Goal: Register for event/course

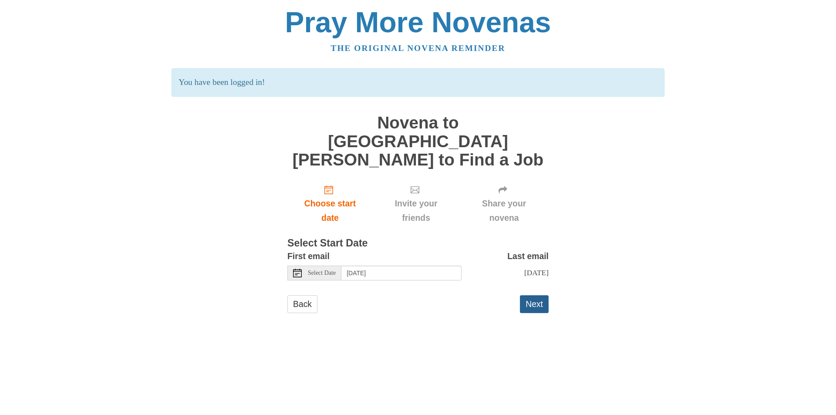
click at [536, 295] on button "Next" at bounding box center [534, 304] width 29 height 18
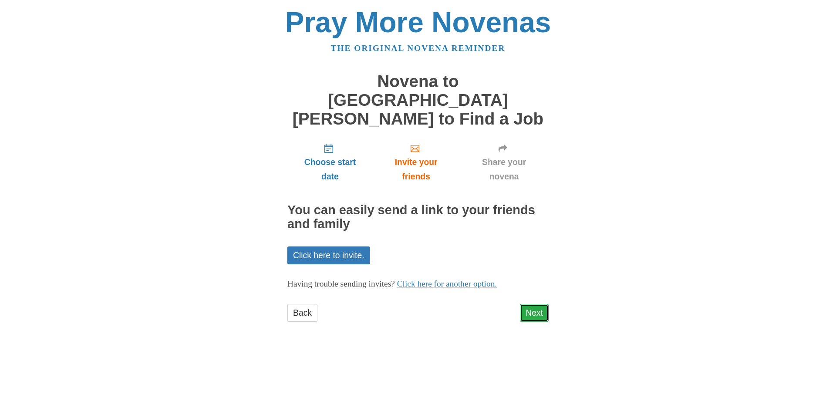
click at [534, 304] on link "Next" at bounding box center [534, 313] width 29 height 18
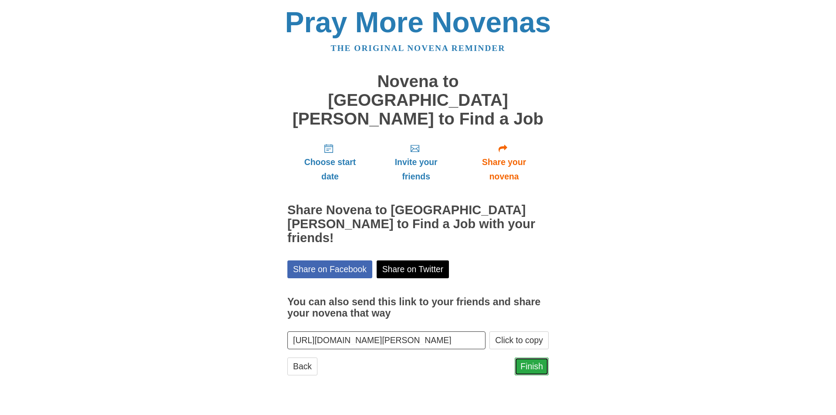
click at [534, 358] on link "Finish" at bounding box center [532, 367] width 34 height 18
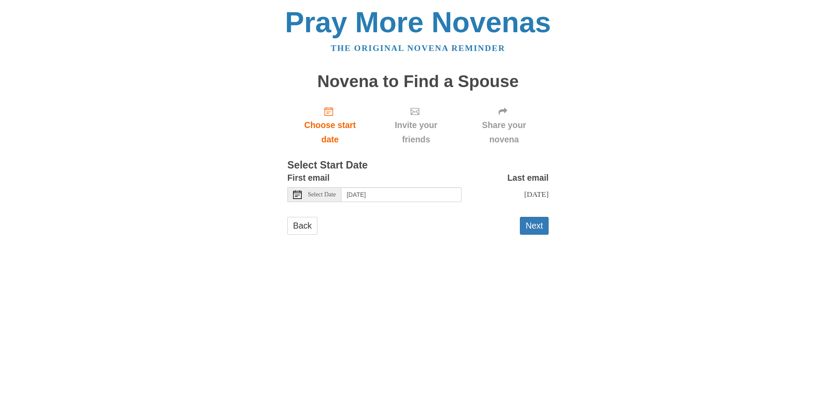
click at [301, 194] on icon at bounding box center [297, 194] width 9 height 9
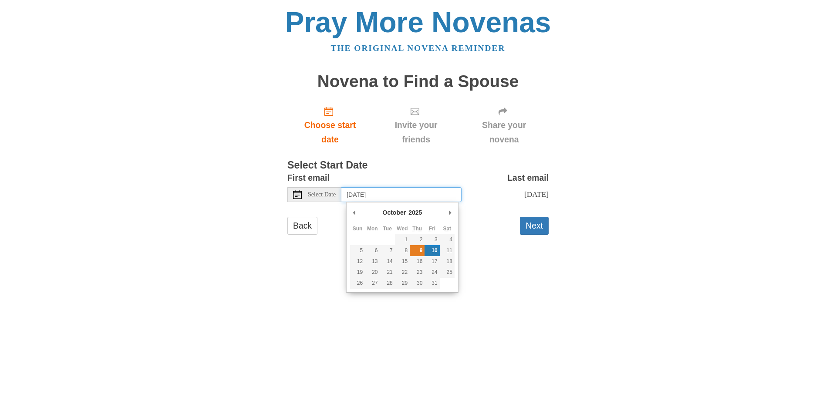
type input "Thursday, October 9th"
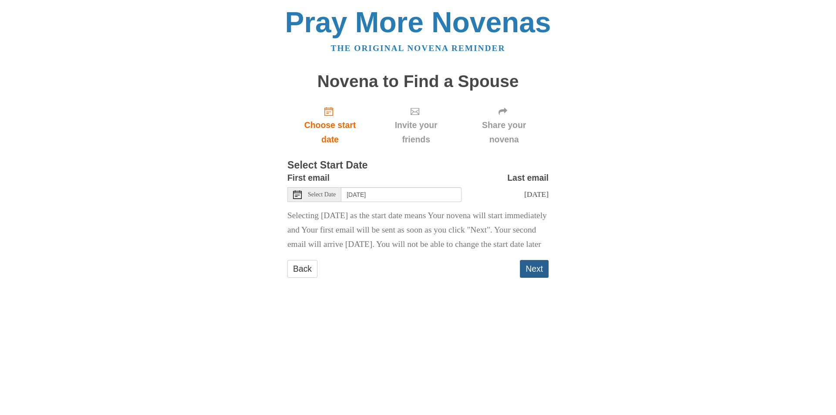
click at [535, 278] on button "Next" at bounding box center [534, 269] width 29 height 18
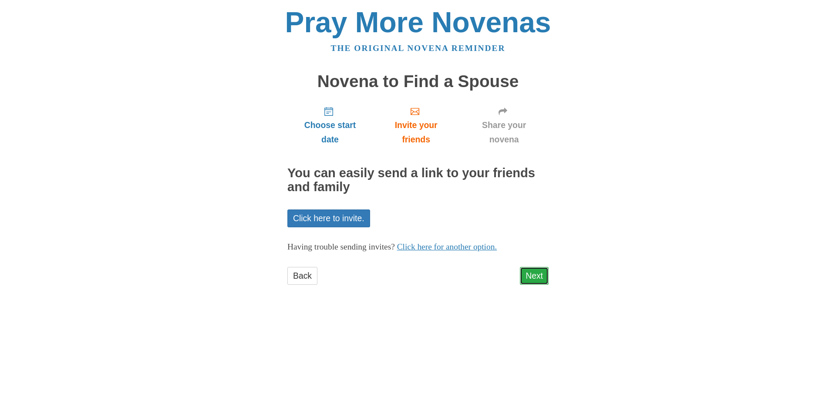
click at [535, 273] on link "Next" at bounding box center [534, 276] width 29 height 18
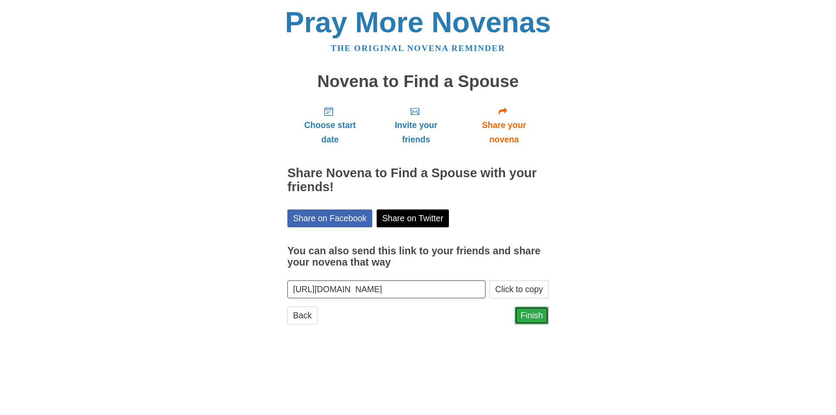
click at [530, 314] on link "Finish" at bounding box center [532, 316] width 34 height 18
